Goal: Book appointment/travel/reservation

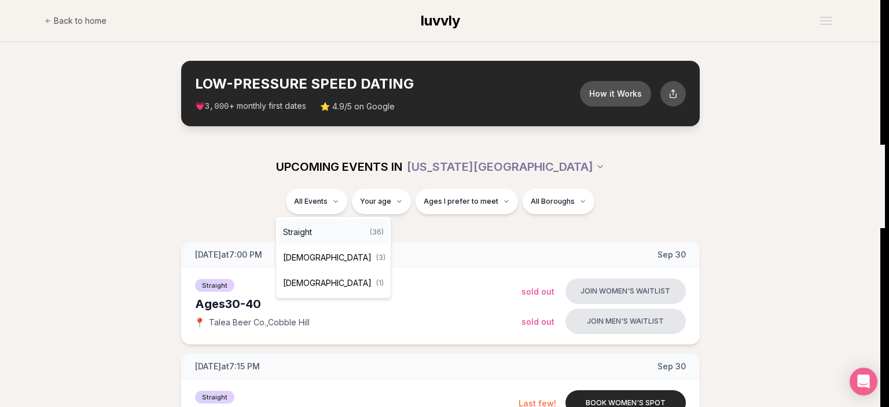
click at [340, 235] on div "Straight ( 36 )" at bounding box center [333, 231] width 110 height 25
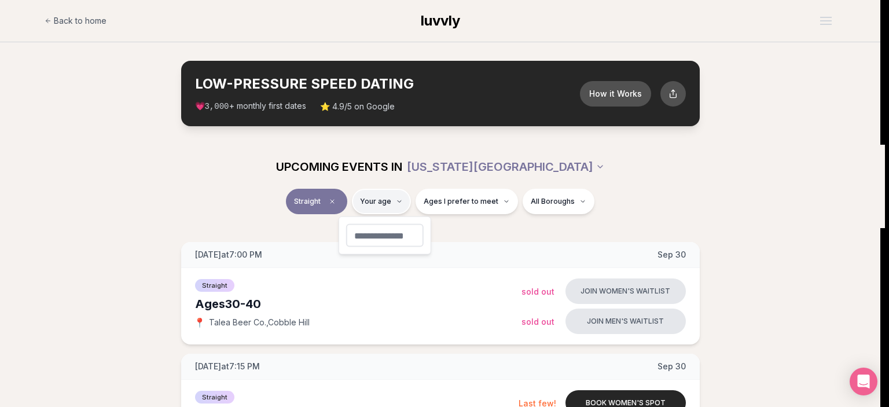
type input "**"
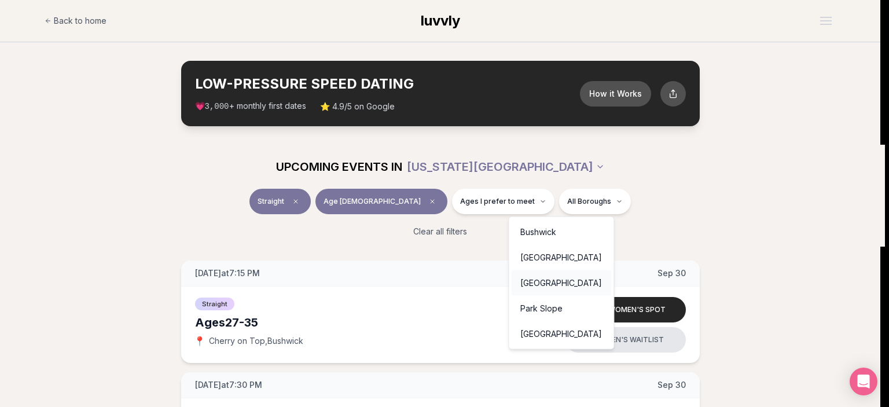
click at [568, 283] on div "[GEOGRAPHIC_DATA]" at bounding box center [561, 282] width 100 height 25
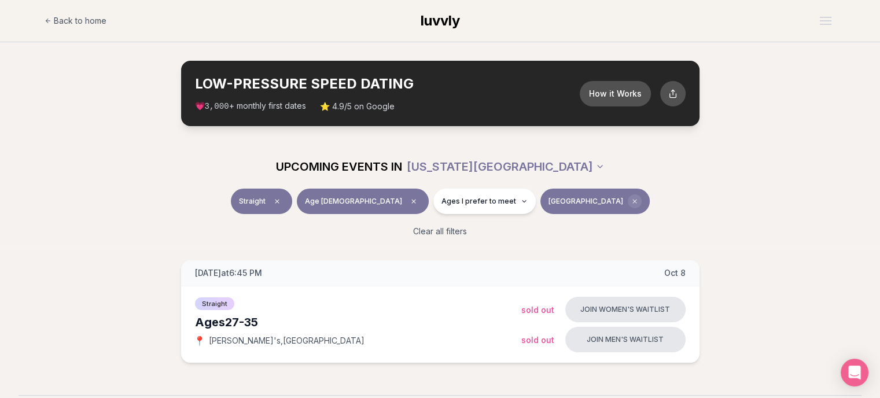
click at [633, 203] on icon "Clear borough filter" at bounding box center [634, 201] width 3 height 3
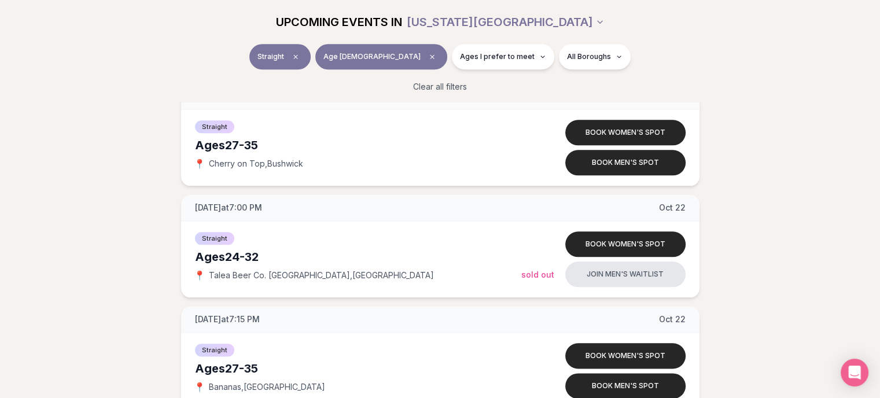
scroll to position [1285, 5]
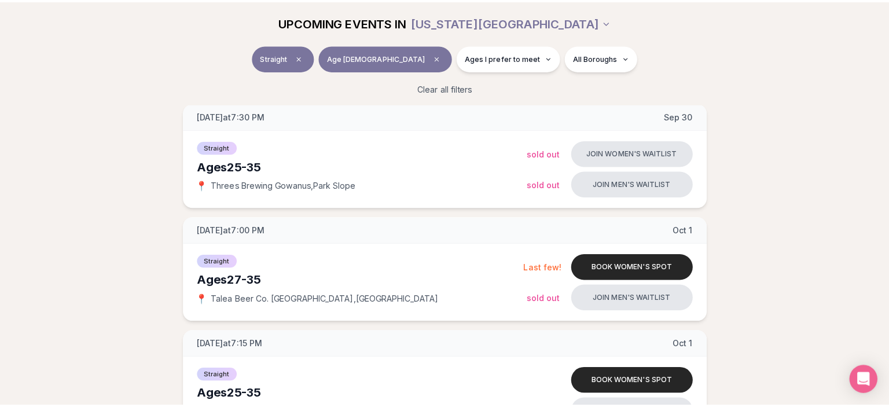
scroll to position [0, 0]
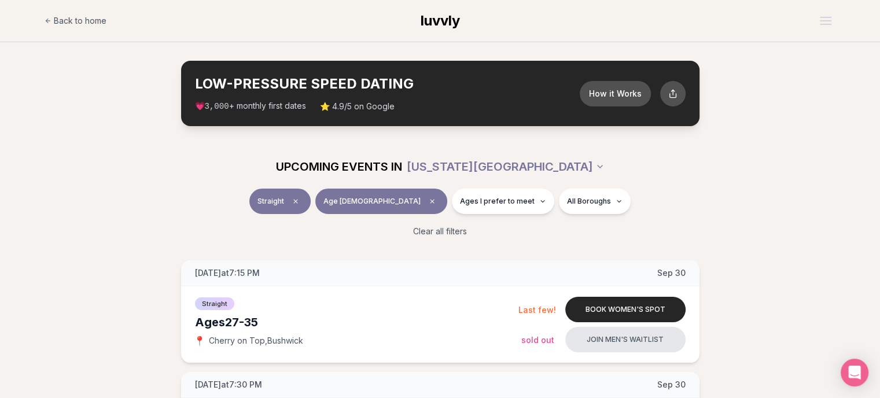
click at [439, 15] on span "luvvly" at bounding box center [440, 20] width 39 height 17
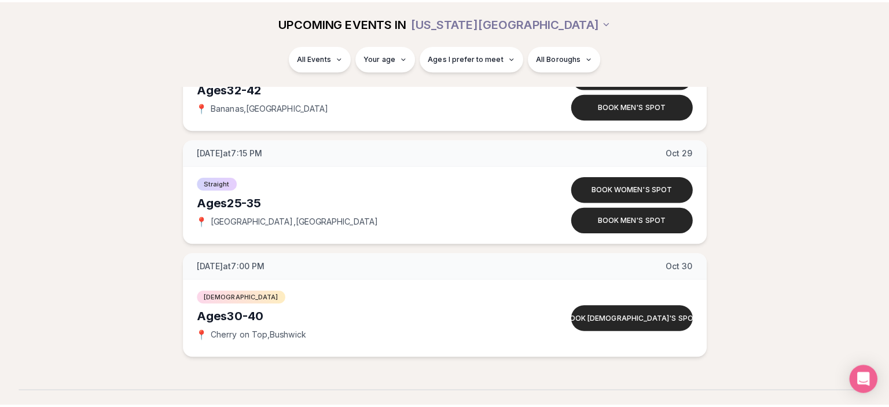
scroll to position [4339, 0]
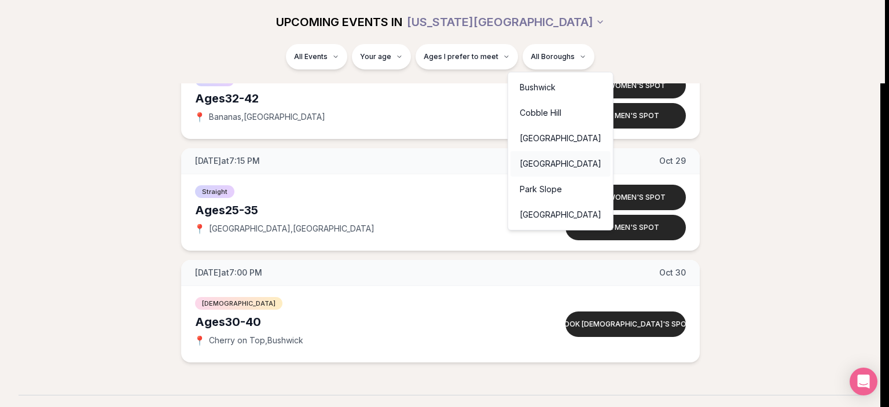
click at [538, 160] on div "[GEOGRAPHIC_DATA]" at bounding box center [561, 163] width 100 height 25
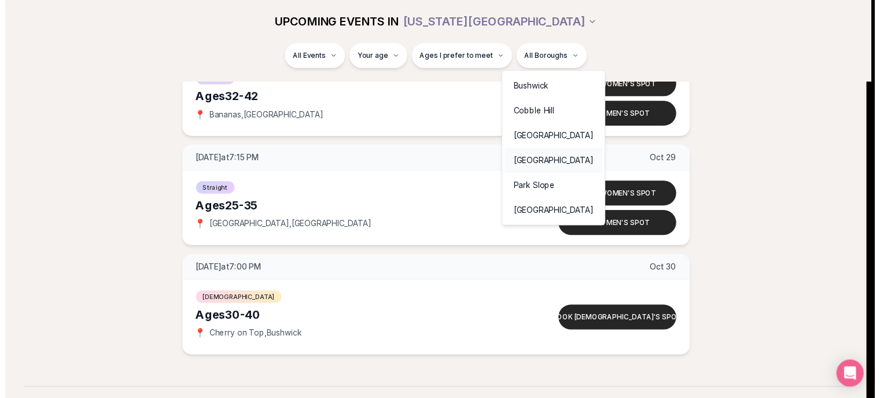
scroll to position [177, 0]
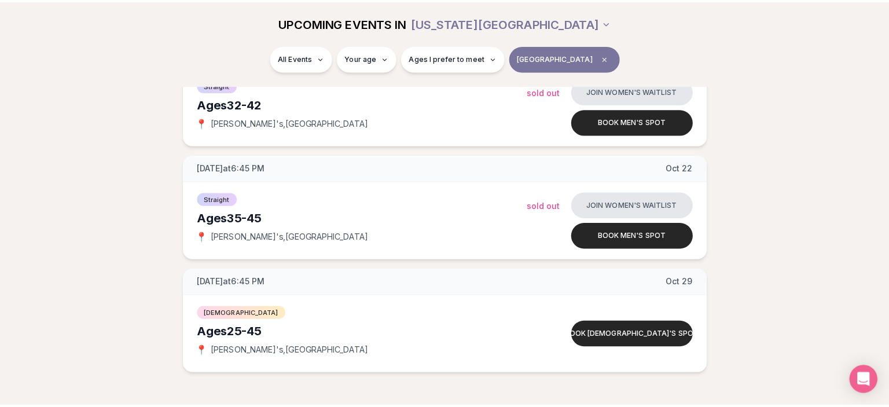
scroll to position [414, 0]
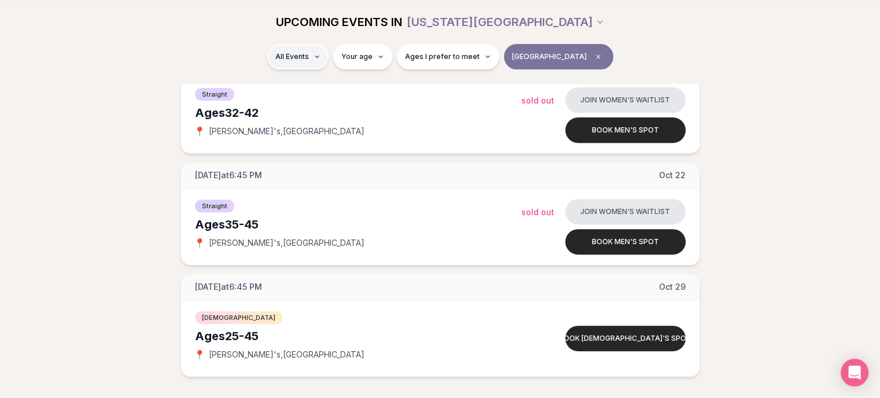
click at [304, 64] on html "Back to home luvvly LOW-PRESSURE SPEED DATING How it Works 💗 3,000 + monthly fi…" at bounding box center [440, 382] width 880 height 1592
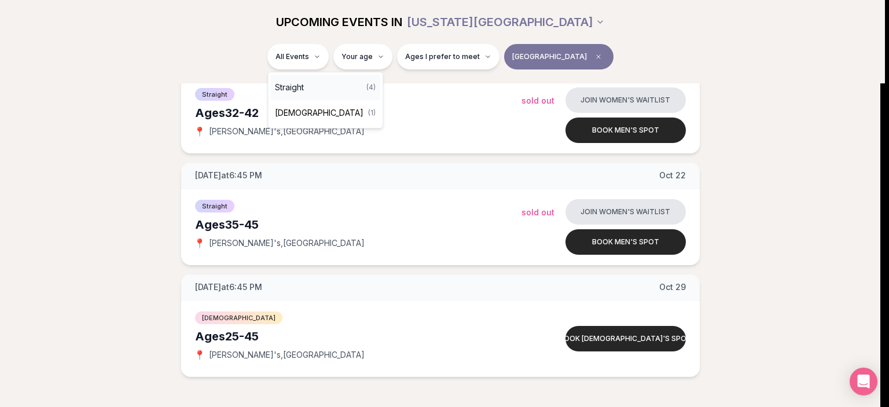
click at [310, 86] on div "Straight ( 4 )" at bounding box center [325, 87] width 110 height 25
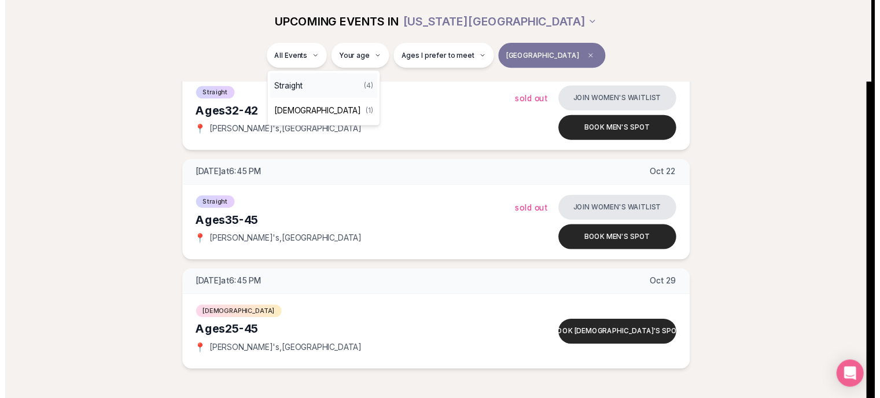
scroll to position [195, 0]
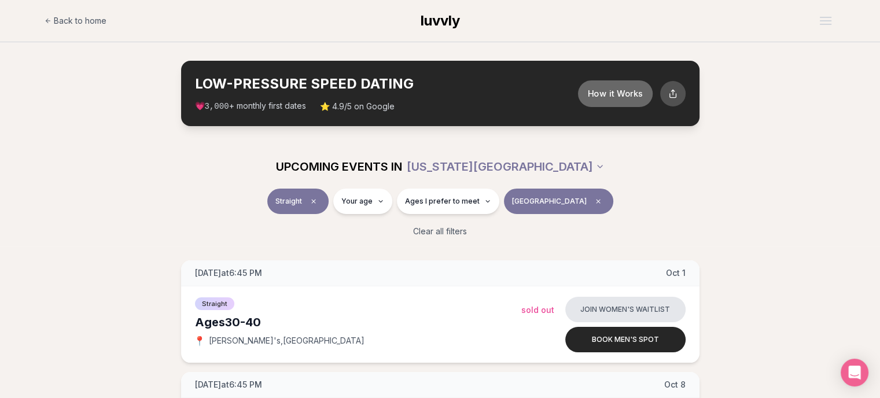
click at [627, 92] on button "How it Works" at bounding box center [615, 93] width 75 height 27
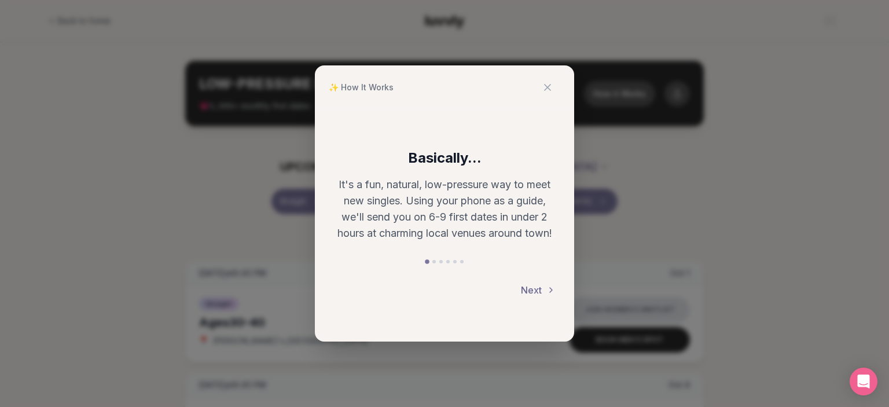
click at [536, 291] on button "Next" at bounding box center [538, 289] width 35 height 25
click at [551, 91] on icon at bounding box center [548, 88] width 12 height 12
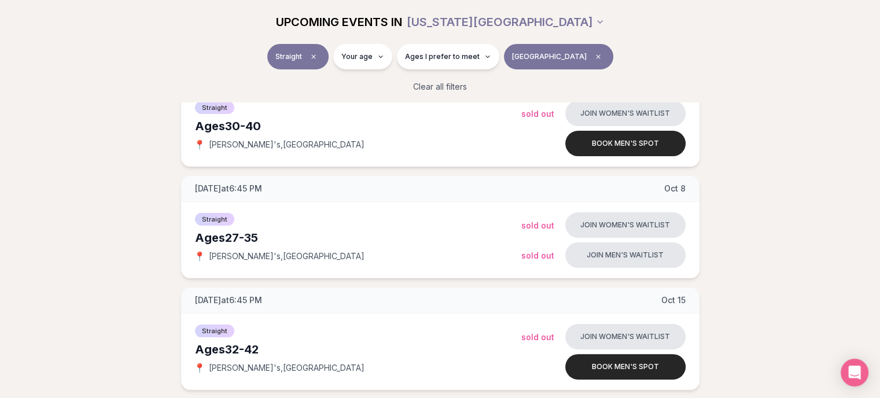
scroll to position [197, 0]
click at [592, 55] on span "Clear borough filter" at bounding box center [599, 57] width 14 height 14
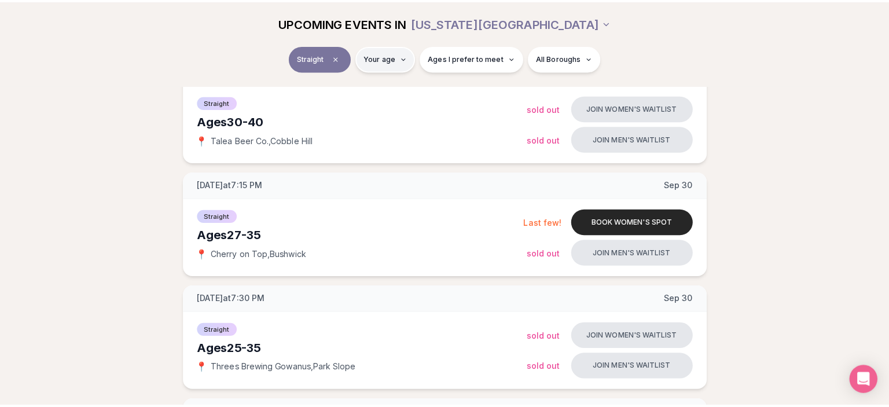
scroll to position [197, 0]
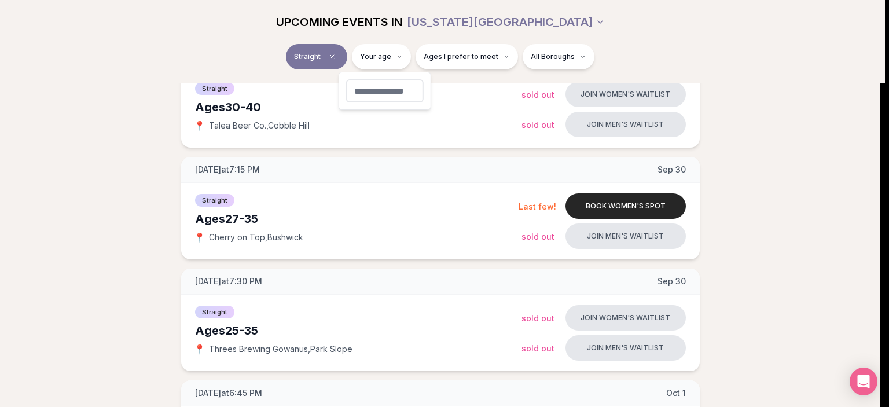
type input "**"
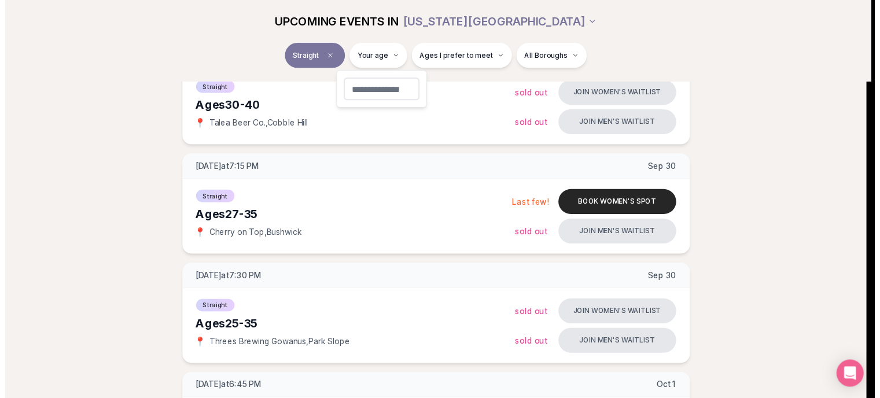
scroll to position [195, 0]
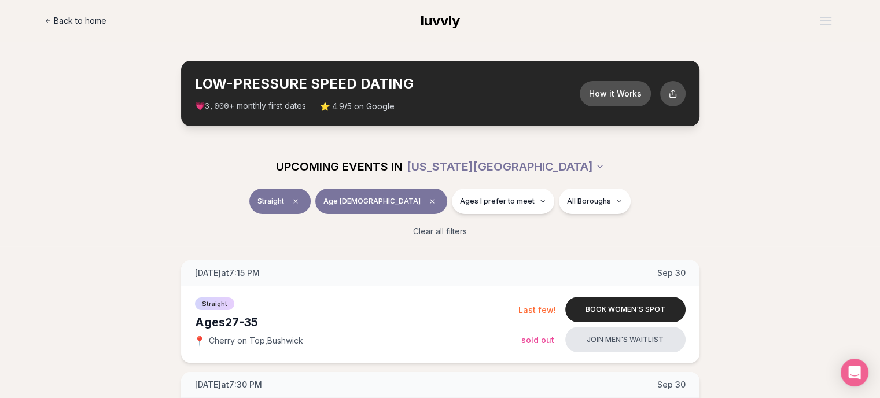
click at [93, 17] on span "Back to home" at bounding box center [80, 21] width 53 height 12
